Goal: Find contact information: Find contact information

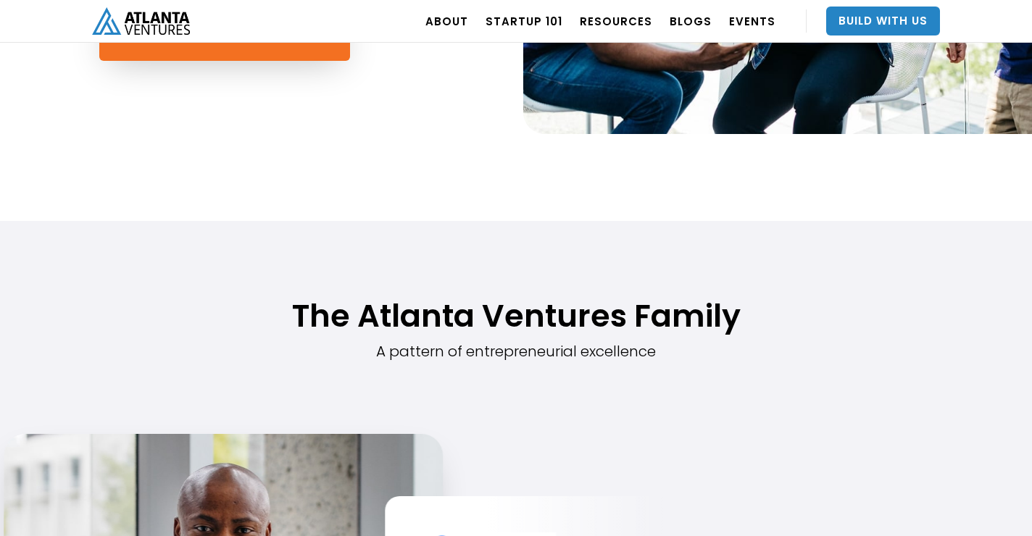
scroll to position [521, 0]
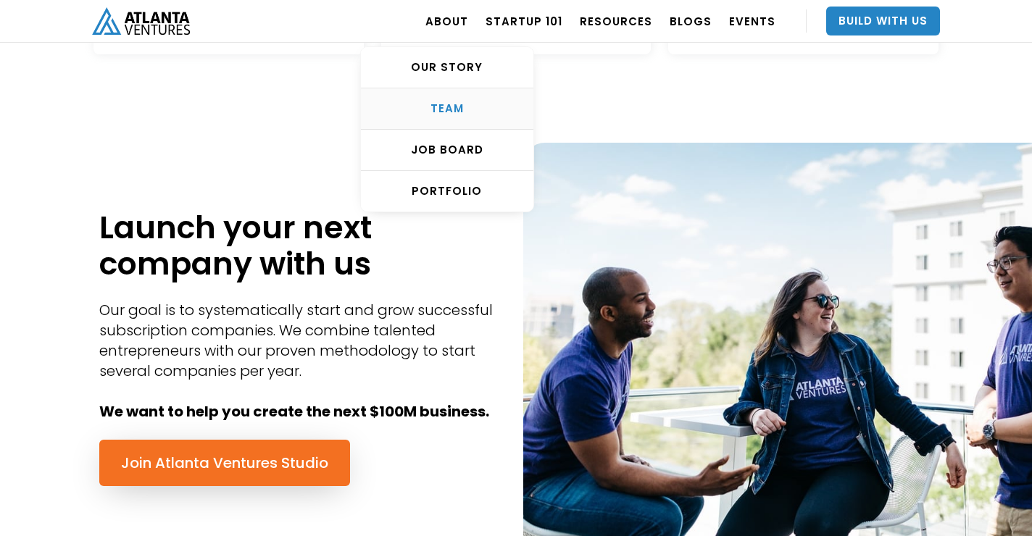
click at [472, 106] on div "TEAM" at bounding box center [447, 108] width 172 height 14
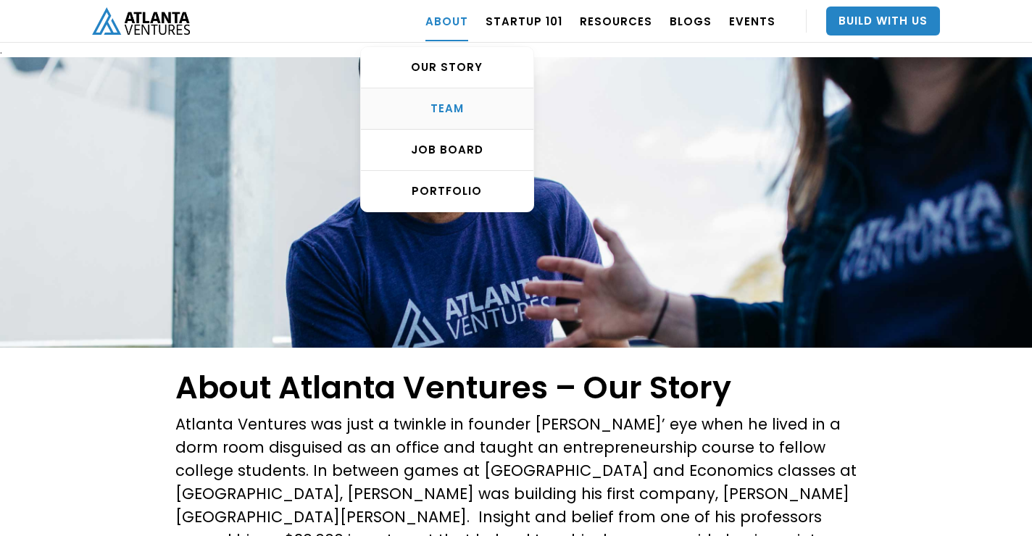
click at [441, 114] on div "TEAM" at bounding box center [447, 108] width 172 height 14
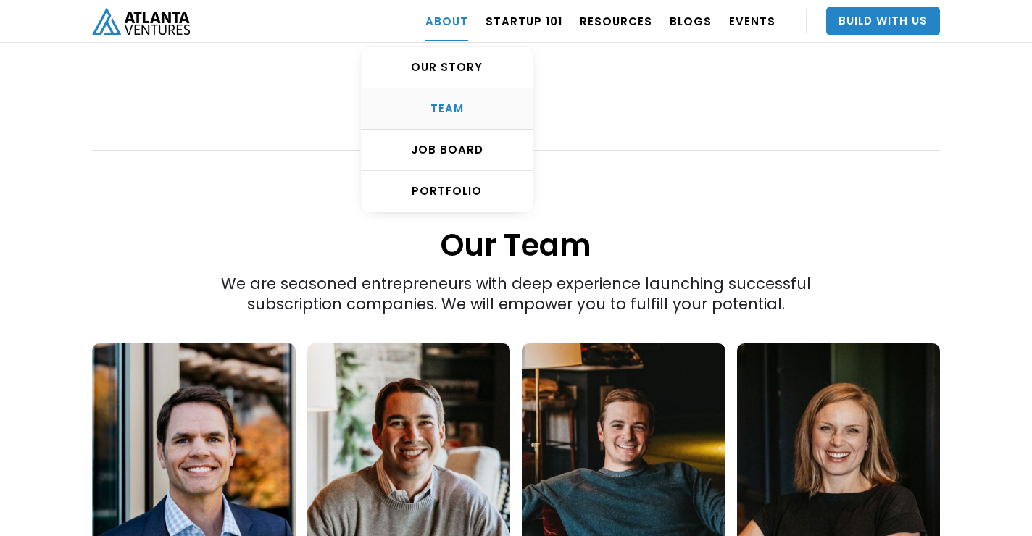
scroll to position [1823, 0]
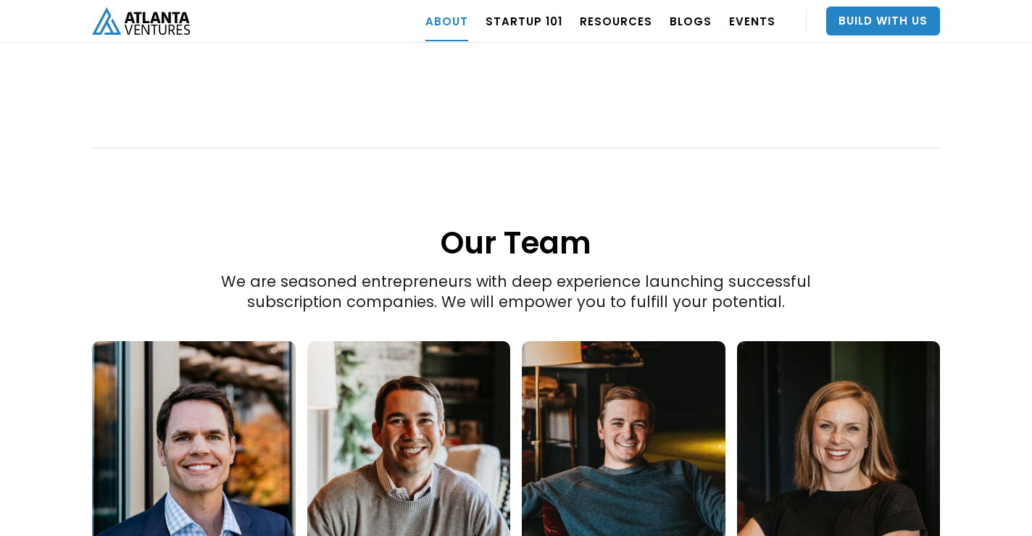
click at [200, 423] on link at bounding box center [194, 449] width 204 height 217
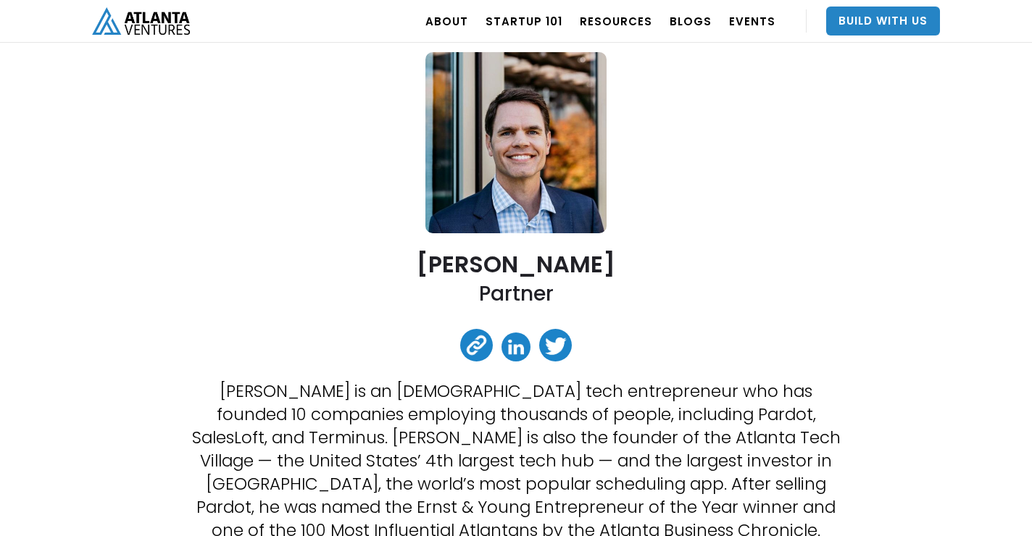
scroll to position [132, 0]
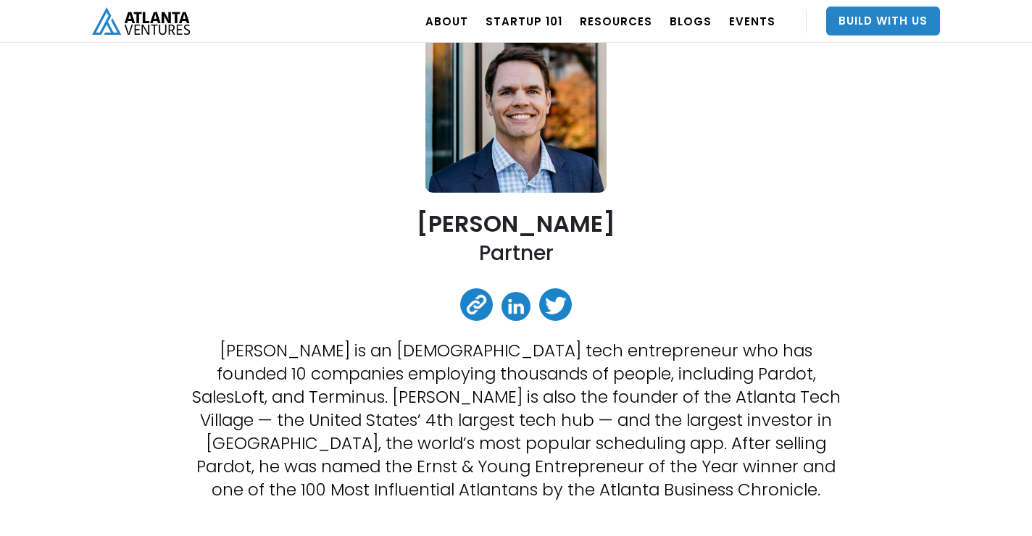
click at [517, 308] on link at bounding box center [515, 306] width 29 height 29
